Goal: Transaction & Acquisition: Download file/media

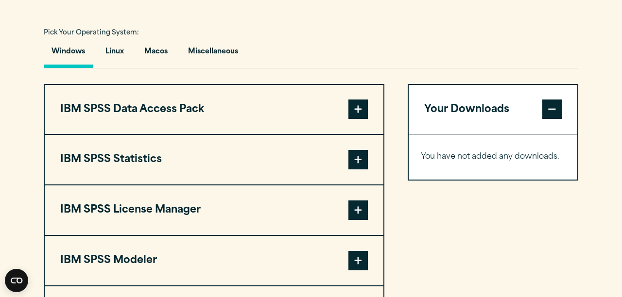
scroll to position [695, 0]
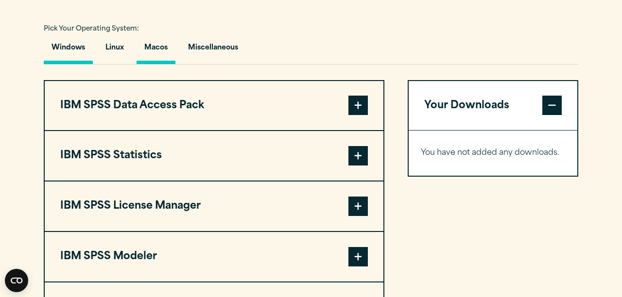
click at [162, 64] on button "Macos" at bounding box center [155, 50] width 39 height 28
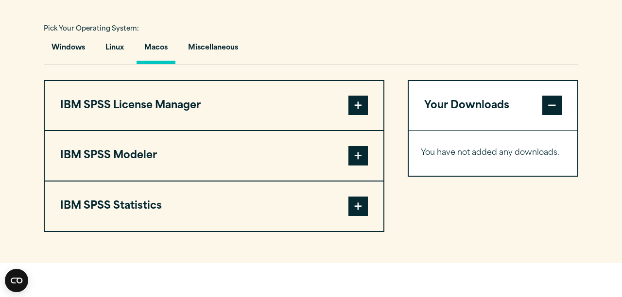
click at [355, 216] on span at bounding box center [357, 206] width 19 height 19
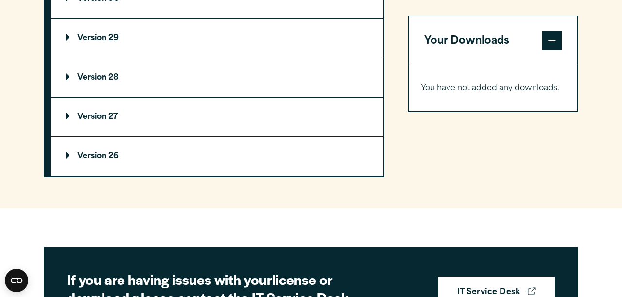
scroll to position [990, 0]
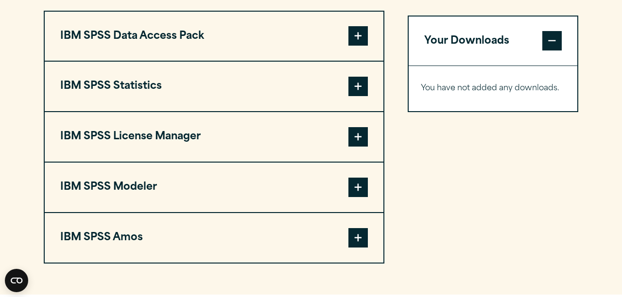
scroll to position [755, 0]
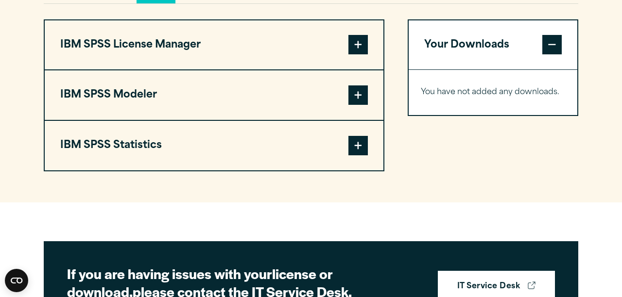
click at [360, 155] on span at bounding box center [357, 145] width 19 height 19
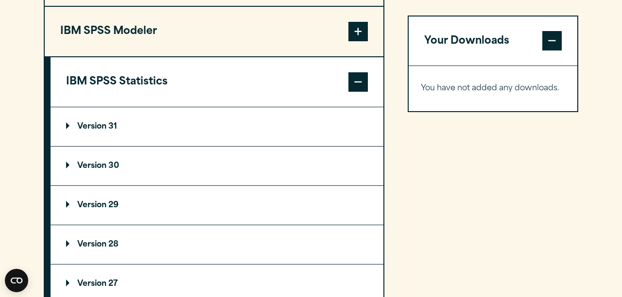
scroll to position [820, 0]
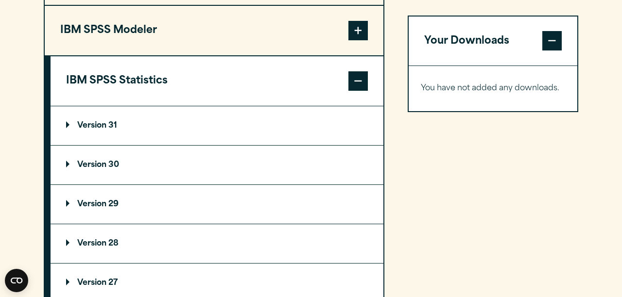
click at [107, 130] on p "Version 31" at bounding box center [91, 126] width 51 height 8
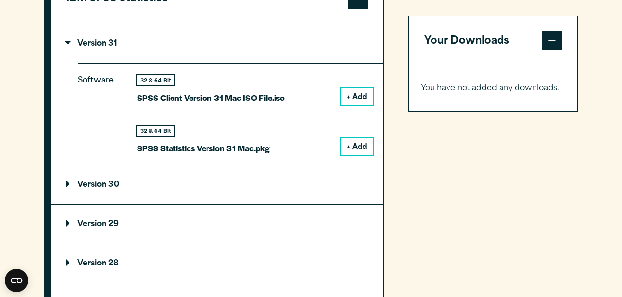
scroll to position [908, 0]
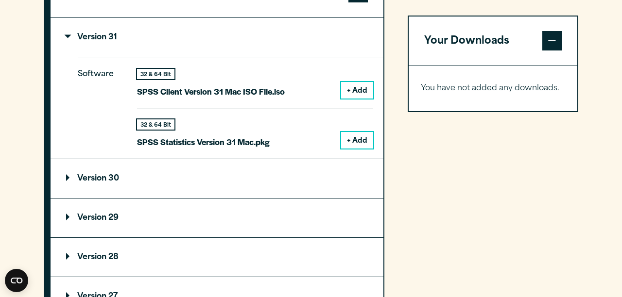
click at [275, 149] on div "32 & 64 Bit SPSS Statistics Version 31 Mac.pkg + Add" at bounding box center [255, 129] width 236 height 40
click at [355, 149] on button "+ Add" at bounding box center [357, 140] width 32 height 17
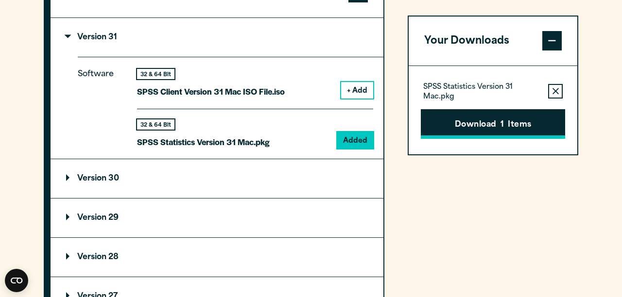
click at [486, 123] on button "Download 1 Items" at bounding box center [493, 124] width 144 height 30
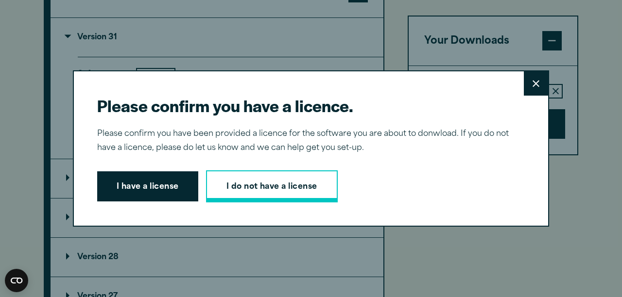
click at [289, 181] on link "I do not have a license" at bounding box center [272, 186] width 132 height 32
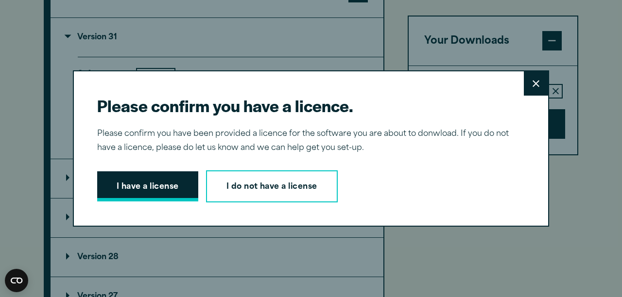
click at [138, 188] on button "I have a license" at bounding box center [147, 186] width 101 height 30
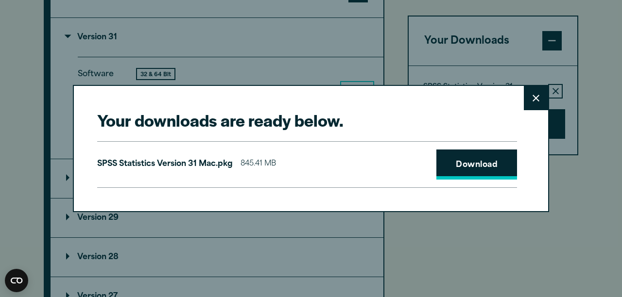
click at [483, 161] on link "Download" at bounding box center [476, 165] width 81 height 30
click at [540, 88] on button "Close" at bounding box center [536, 98] width 24 height 24
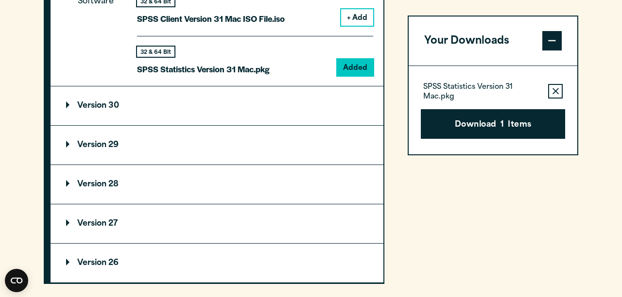
scroll to position [985, 0]
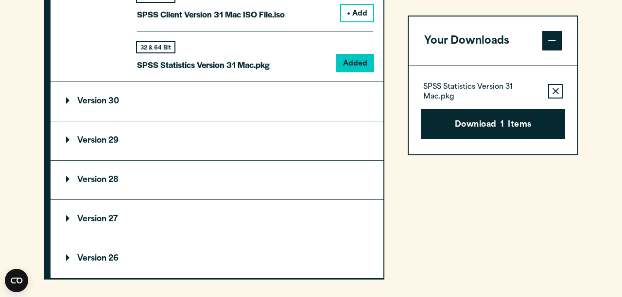
click at [129, 160] on summary "Version 29" at bounding box center [217, 140] width 333 height 39
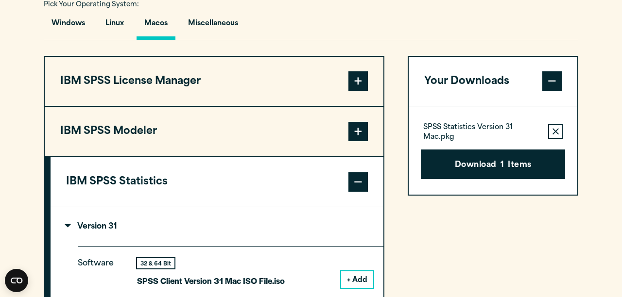
scroll to position [725, 0]
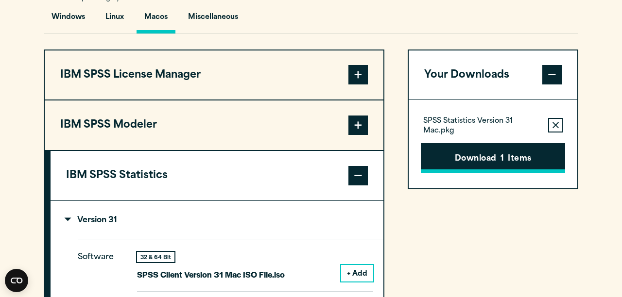
click at [529, 173] on button "Download 1 Items" at bounding box center [493, 158] width 144 height 30
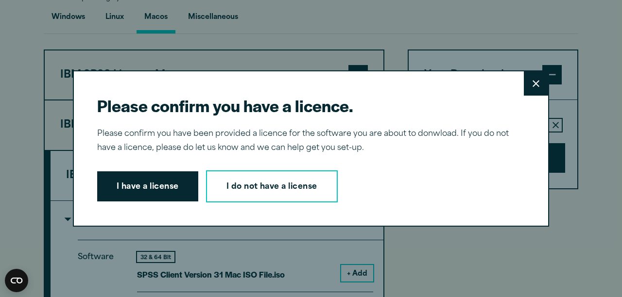
click at [536, 92] on button "Close" at bounding box center [536, 83] width 24 height 24
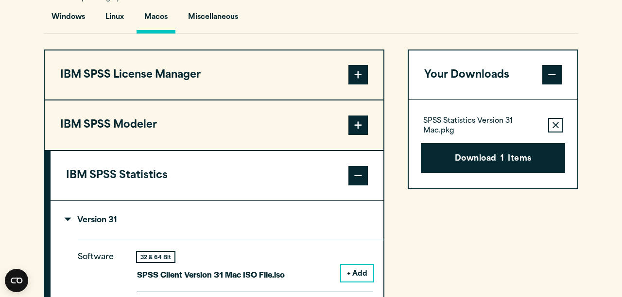
click at [463, 151] on article "Software Downloads – [GEOGRAPHIC_DATA] Welcome to our IBM SPSS [GEOGRAPHIC_DATA…" at bounding box center [311, 277] width 622 height 1856
click at [475, 94] on button "Your Downloads" at bounding box center [492, 76] width 169 height 50
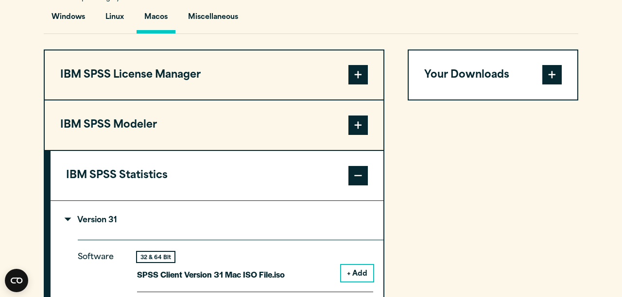
click at [475, 94] on button "Your Downloads" at bounding box center [492, 76] width 169 height 50
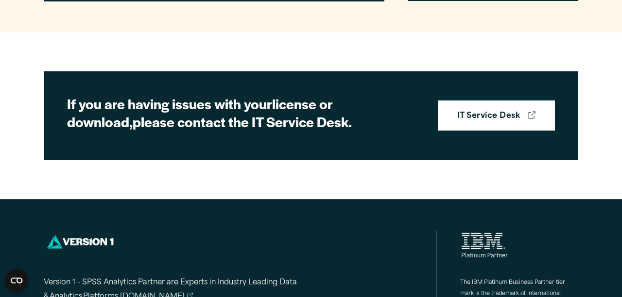
scroll to position [1769, 0]
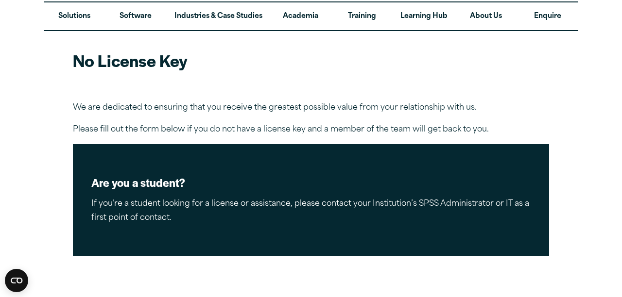
scroll to position [46, 0]
